Goal: Task Accomplishment & Management: Manage account settings

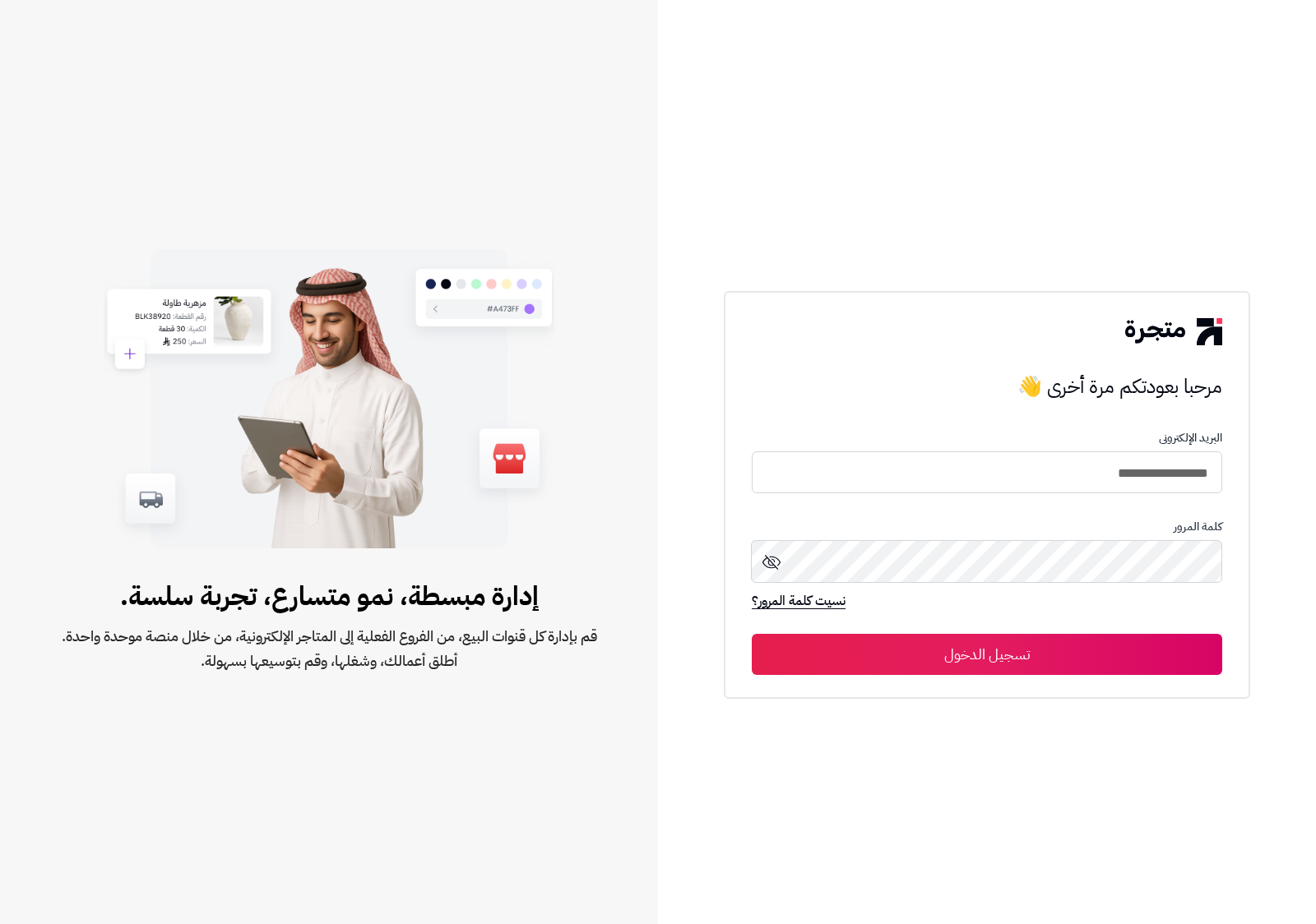
click at [1061, 654] on button "تسجيل الدخول" at bounding box center [987, 654] width 471 height 41
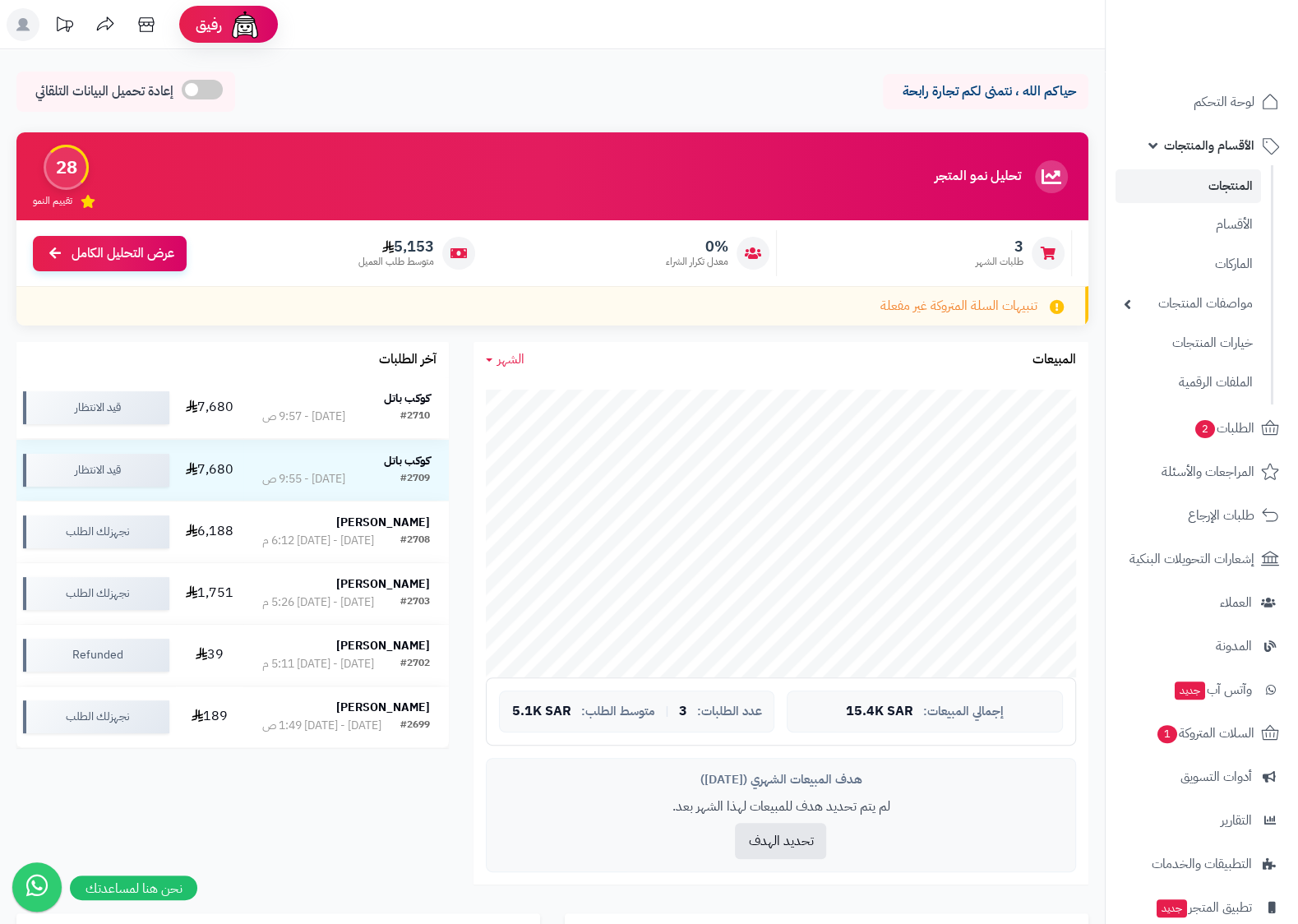
click at [358, 409] on div "كوكب باتل" at bounding box center [346, 399] width 168 height 18
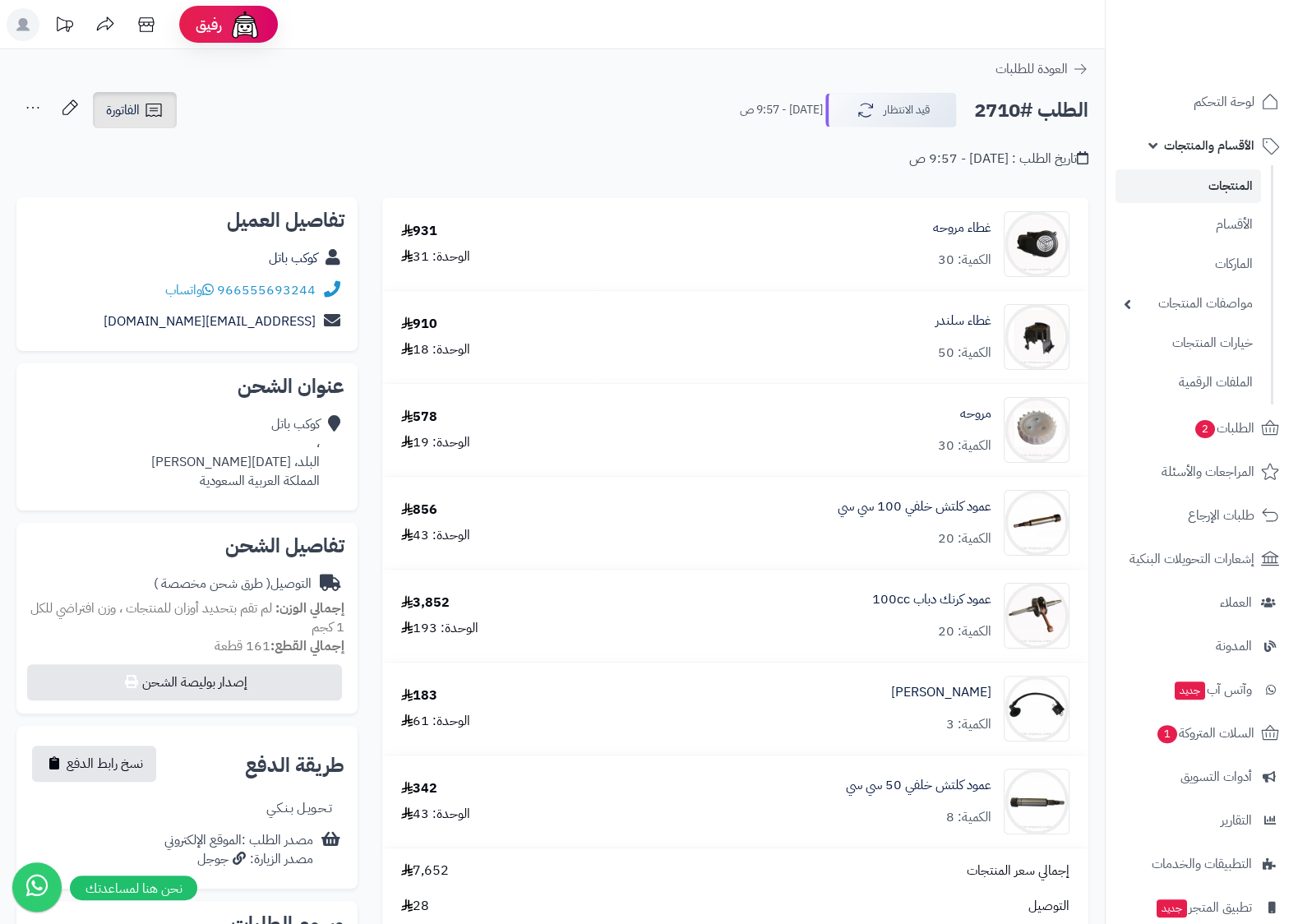
click at [151, 110] on icon at bounding box center [154, 110] width 20 height 20
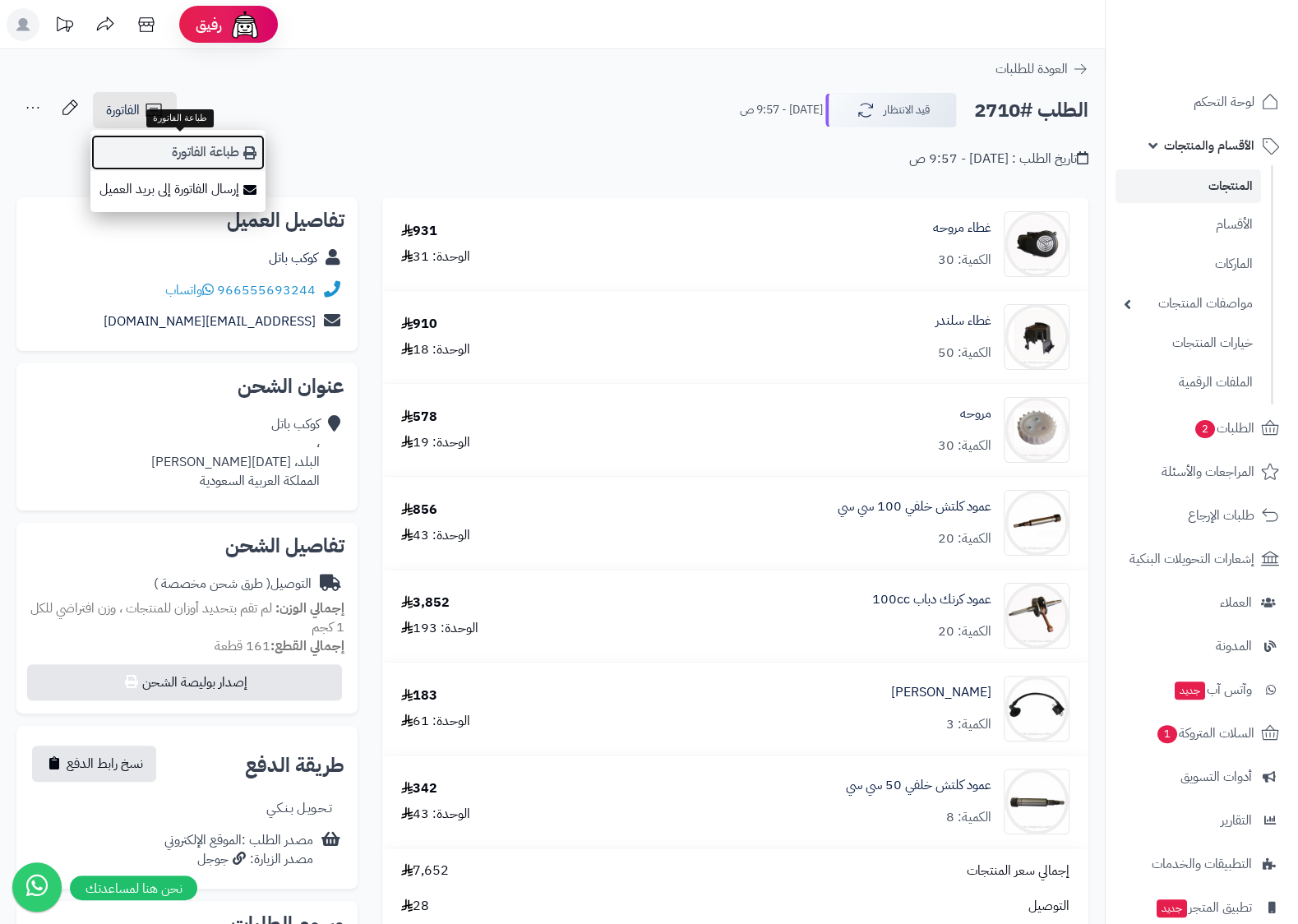
click at [188, 147] on link "طباعة الفاتورة" at bounding box center [178, 152] width 175 height 37
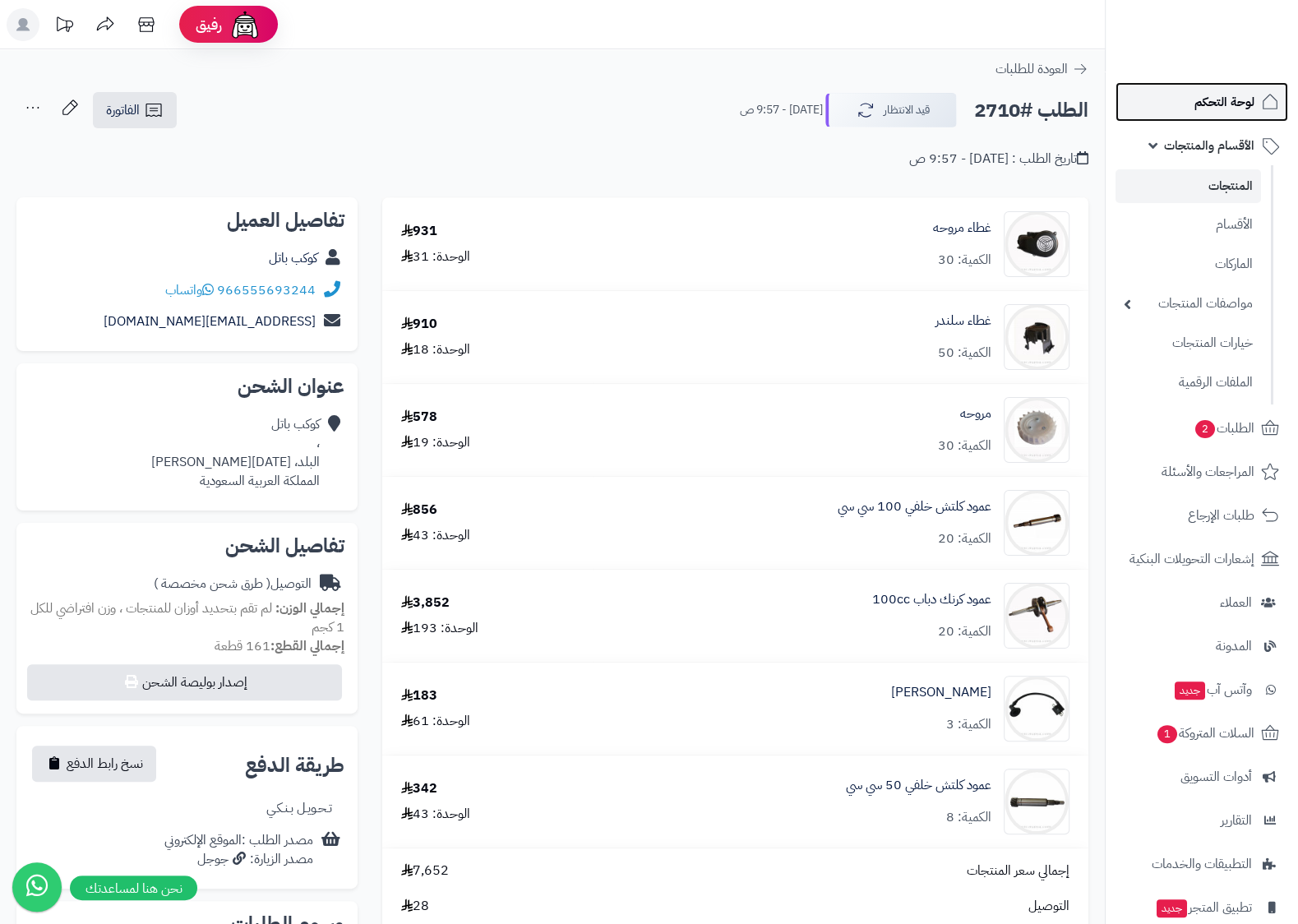
click at [1230, 94] on span "لوحة التحكم" at bounding box center [1224, 102] width 60 height 23
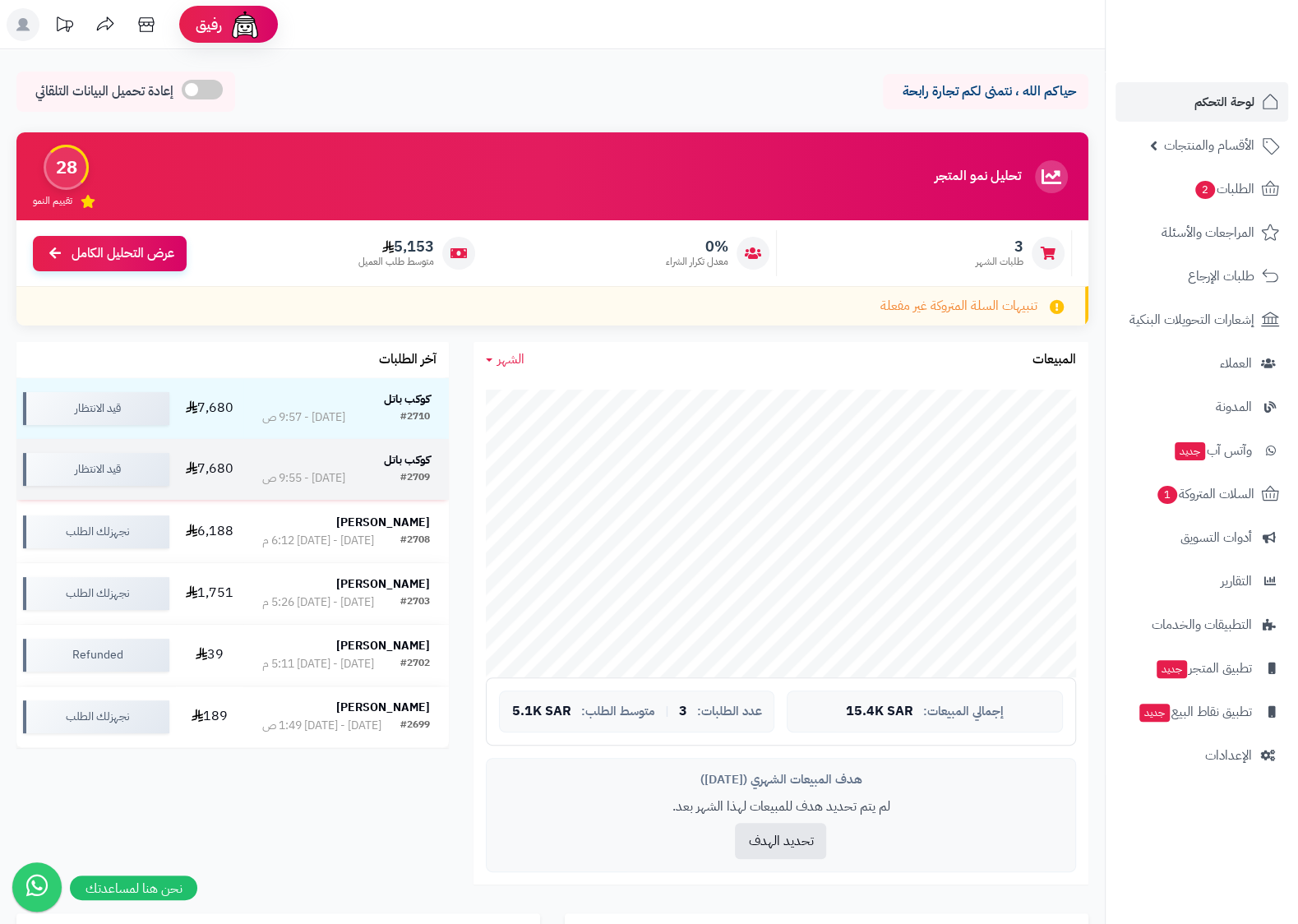
click at [413, 467] on strong "كوكب باتل" at bounding box center [406, 460] width 46 height 17
click at [382, 461] on div "كوكب باتل" at bounding box center [346, 460] width 168 height 16
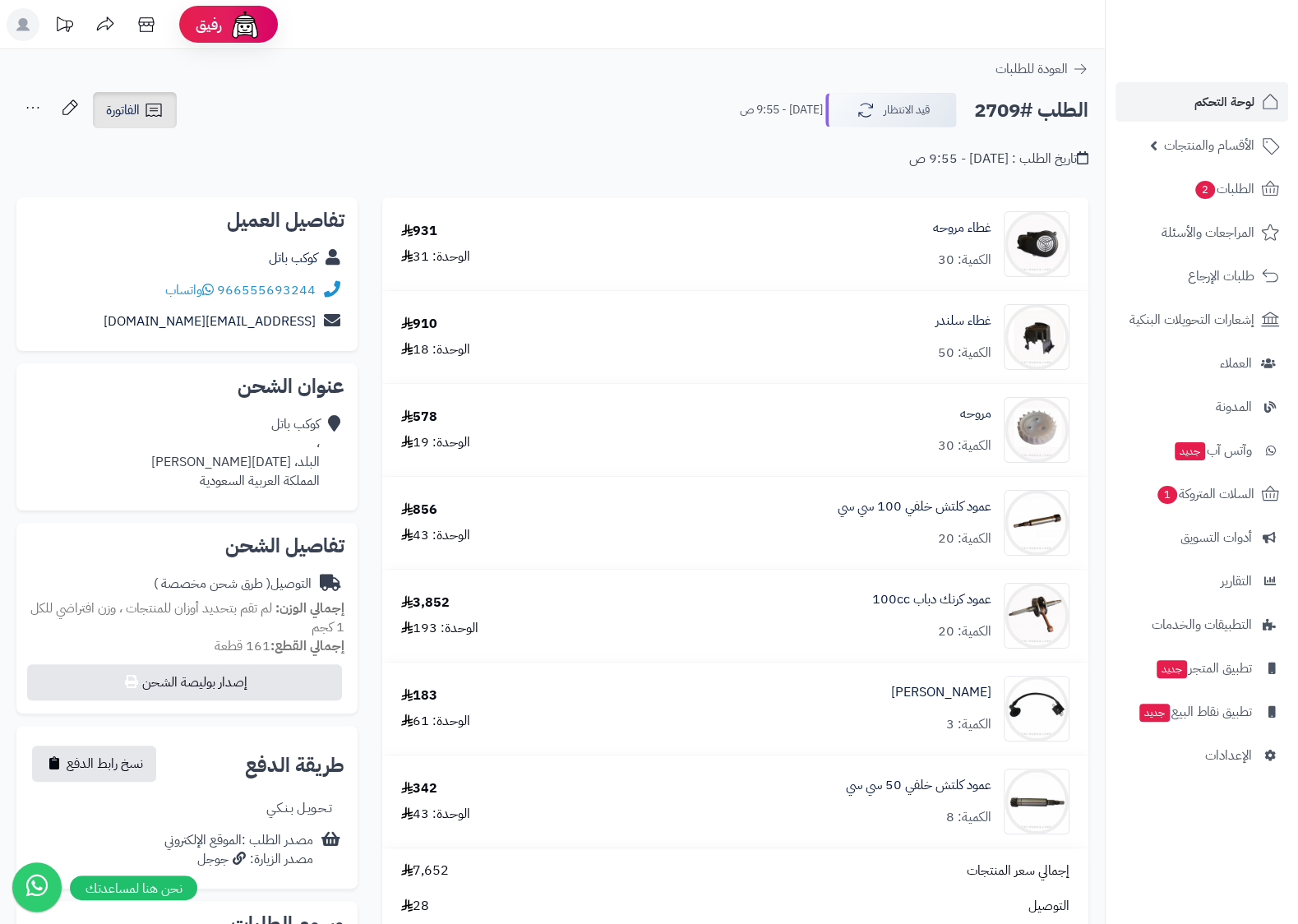
click at [128, 110] on span "الفاتورة" at bounding box center [122, 110] width 34 height 20
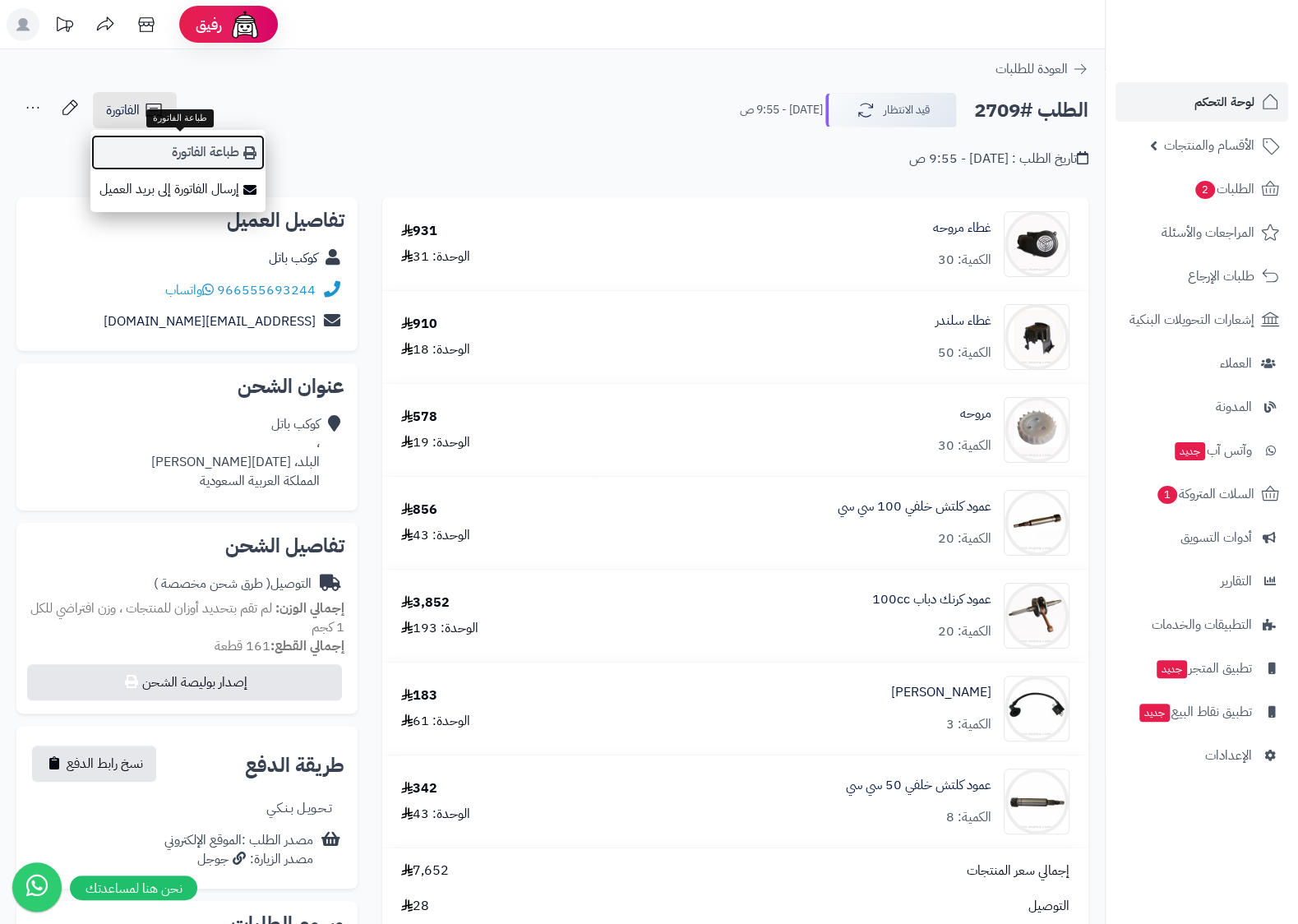
click at [171, 151] on link "طباعة الفاتورة" at bounding box center [178, 152] width 175 height 37
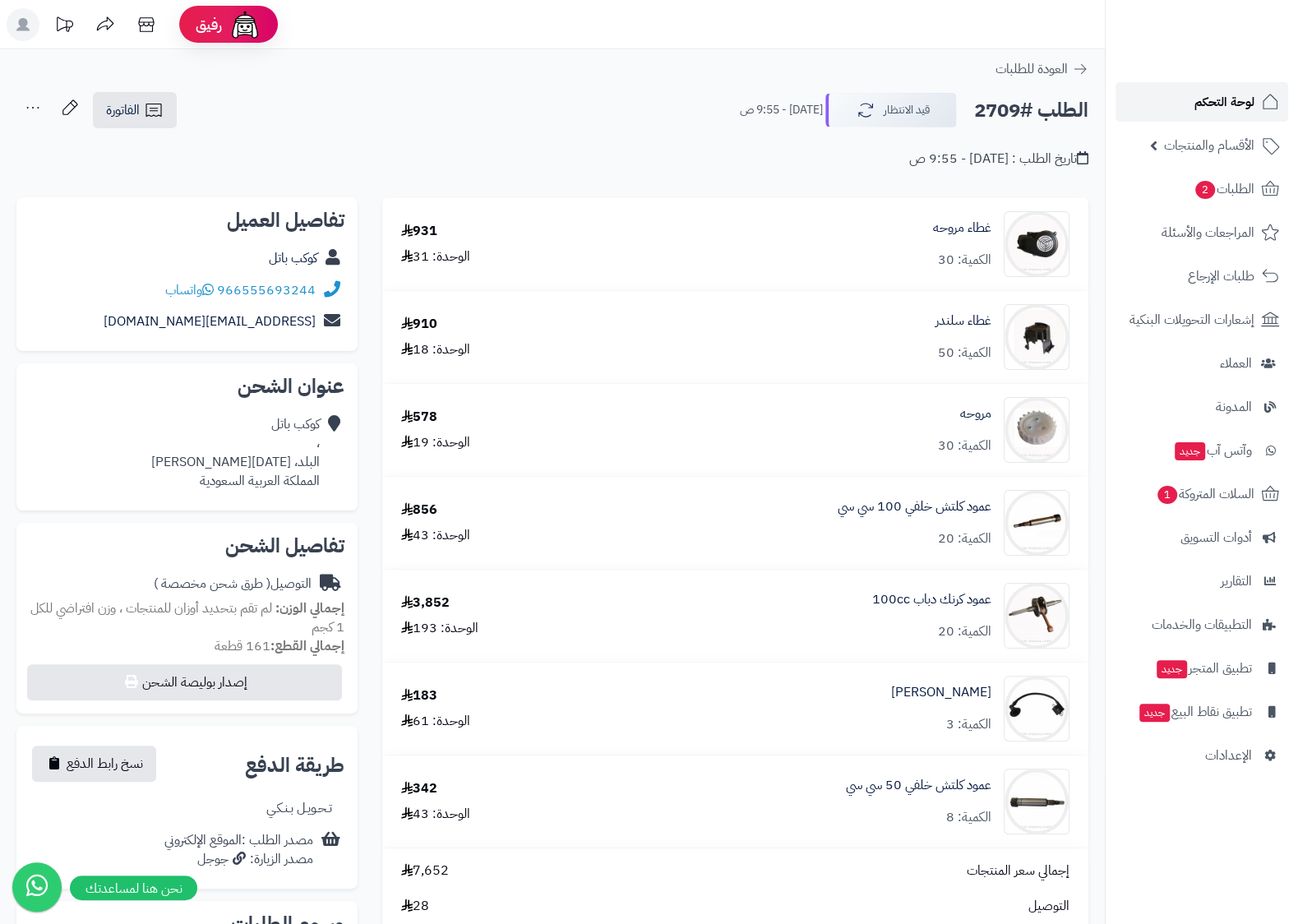
click at [1241, 97] on span "لوحة التحكم" at bounding box center [1224, 102] width 60 height 23
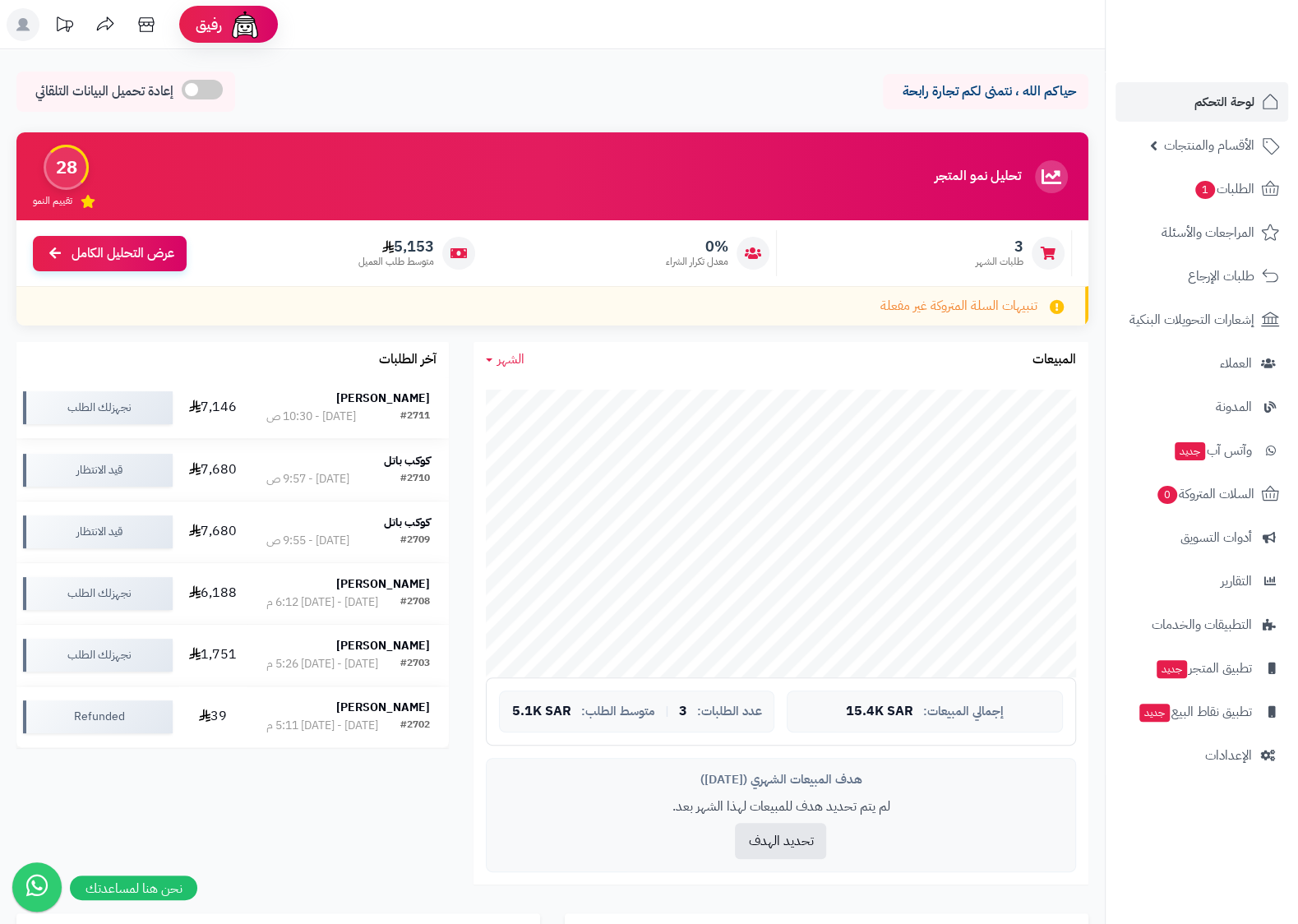
click at [312, 394] on div "[PERSON_NAME]" at bounding box center [348, 399] width 163 height 16
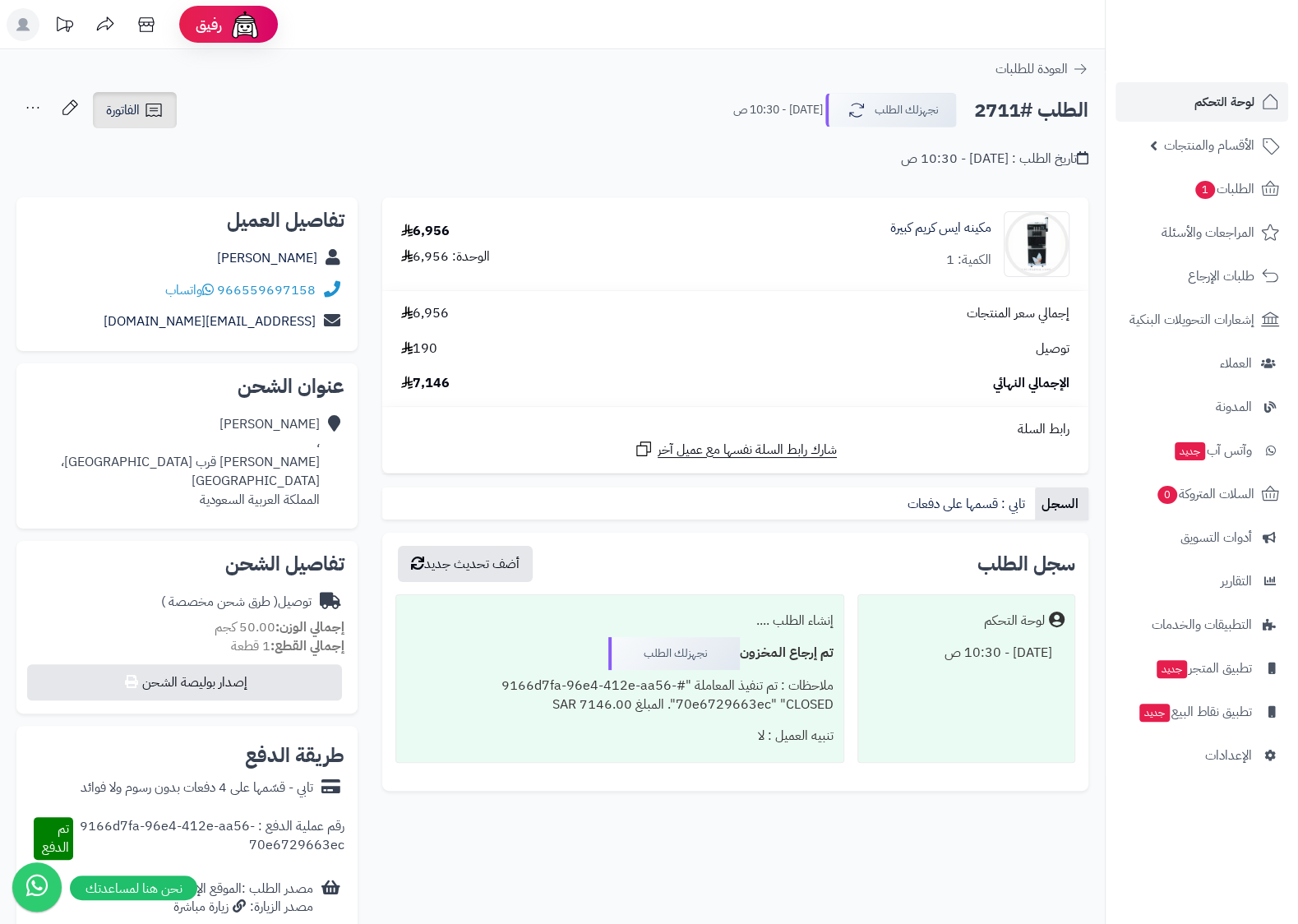
click at [139, 118] on span "الفاتورة" at bounding box center [122, 110] width 34 height 20
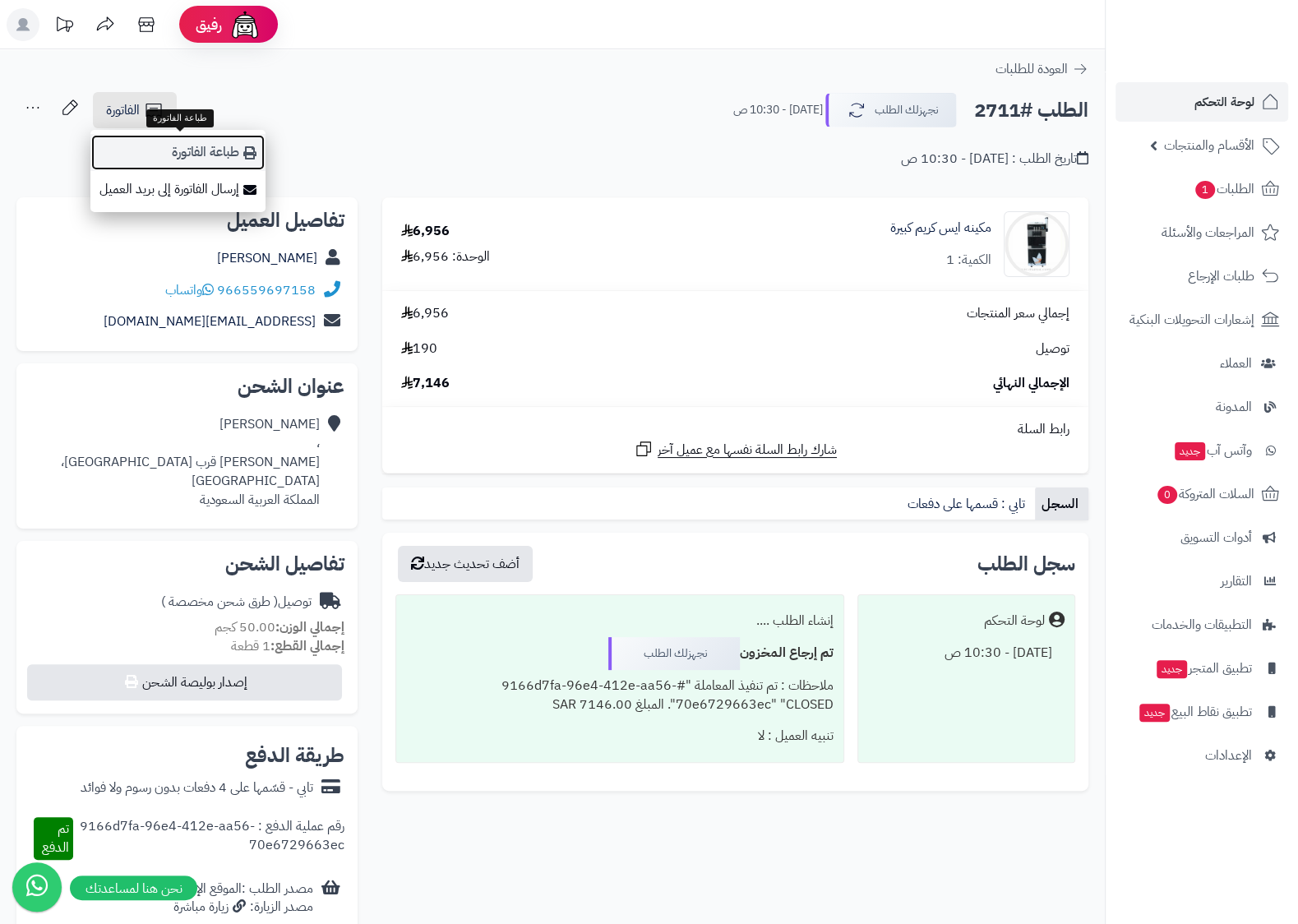
click at [193, 160] on link "طباعة الفاتورة" at bounding box center [178, 152] width 175 height 37
